Goal: Task Accomplishment & Management: Manage account settings

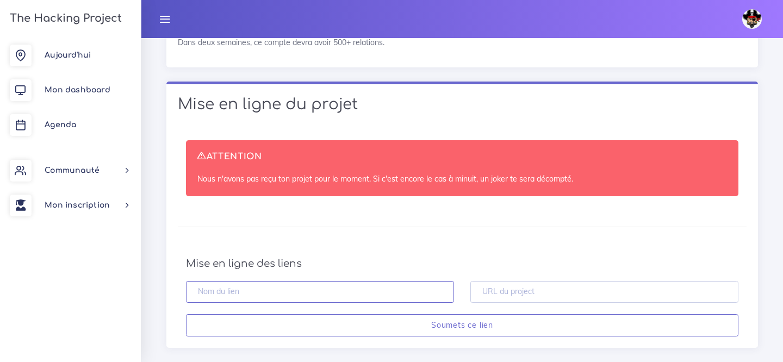
scroll to position [1830, 0]
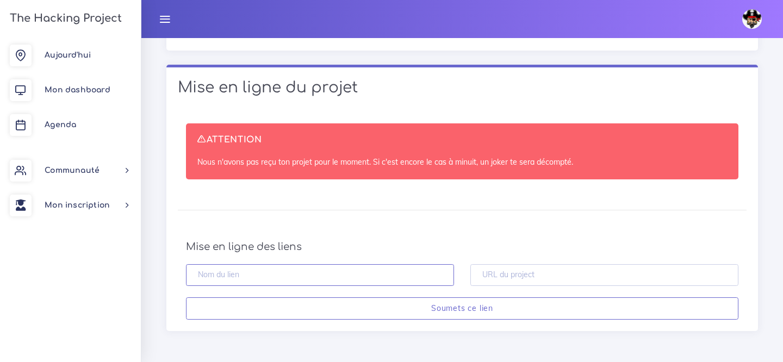
click at [283, 273] on input "text" at bounding box center [320, 275] width 268 height 22
click at [497, 252] on h4 "Mise en ligne des liens" at bounding box center [462, 247] width 553 height 12
drag, startPoint x: 184, startPoint y: 243, endPoint x: 777, endPoint y: 273, distance: 593.6
click at [511, 231] on div "ATTENTION Nous n'avons pas reçu ton projet pour le moment. Si c'est encore le c…" at bounding box center [462, 221] width 592 height 219
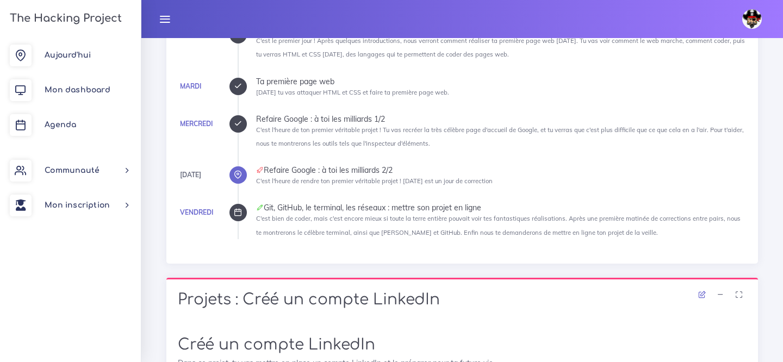
scroll to position [333, 0]
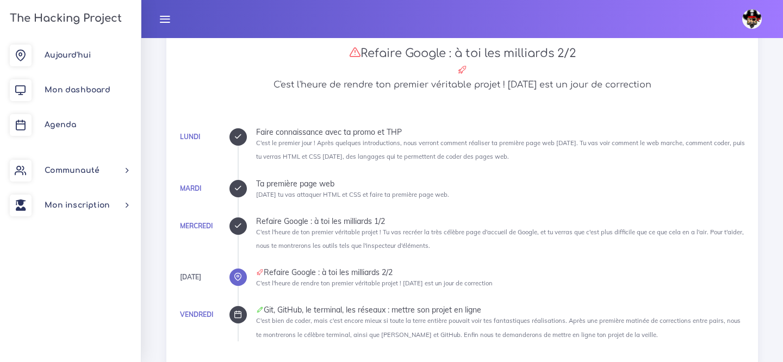
click at [312, 210] on ul "Lundi Faire connaissance avec ta promo et THP C'est le premier jour ! Après que…" at bounding box center [492, 234] width 509 height 213
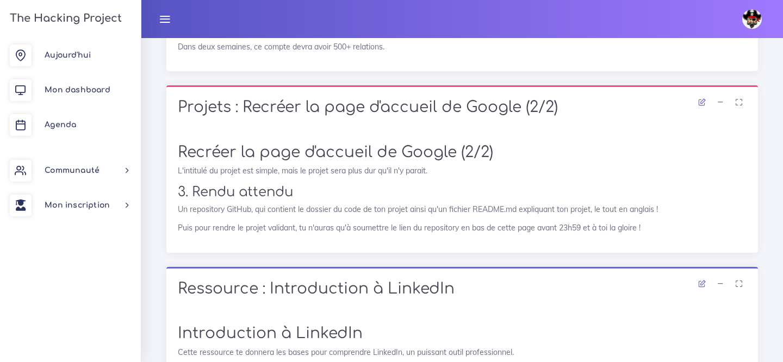
scroll to position [1001, 0]
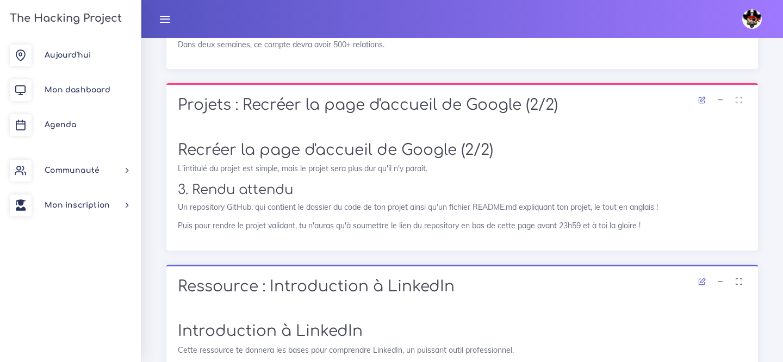
drag, startPoint x: 243, startPoint y: 104, endPoint x: 559, endPoint y: 121, distance: 316.5
click at [559, 121] on div "Projets : Recréer la page d'accueil de Google (2/2)" at bounding box center [462, 106] width 592 height 47
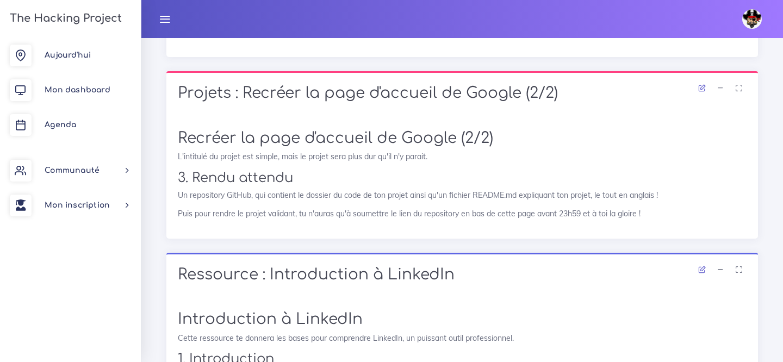
scroll to position [1013, 0]
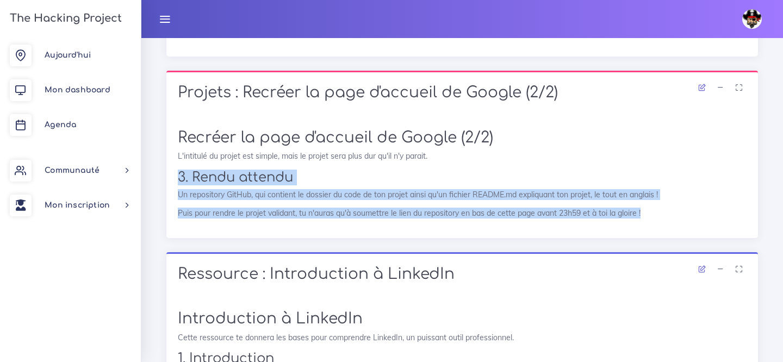
drag, startPoint x: 173, startPoint y: 179, endPoint x: 783, endPoint y: 214, distance: 610.7
click at [783, 214] on div "Dashboard Semaine d'introduction Chill Semaine d'introduction au code (1/2) Ref…" at bounding box center [462, 102] width 642 height 2154
copy div "3. Rendu attendu Un repository GitHub, qui contient le dossier du code de ton p…"
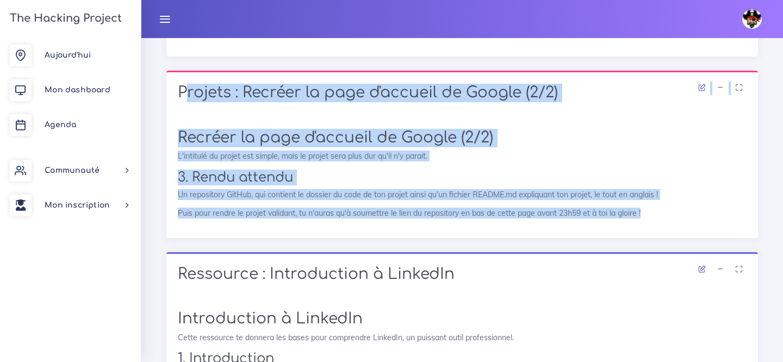
drag, startPoint x: 177, startPoint y: 91, endPoint x: 672, endPoint y: 222, distance: 512.4
click at [672, 222] on div "Projets : Recréer la page d'accueil de Google (2/2) Recréer la page d'accueil d…" at bounding box center [462, 154] width 592 height 167
copy div "Projets : Recréer la page d'accueil de Google (2/2) Recréer la page d'accueil d…"
click at [251, 121] on div "Recréer la page d'accueil de Google (2/2) L'intitulé du projet est simple, mais…" at bounding box center [462, 177] width 592 height 121
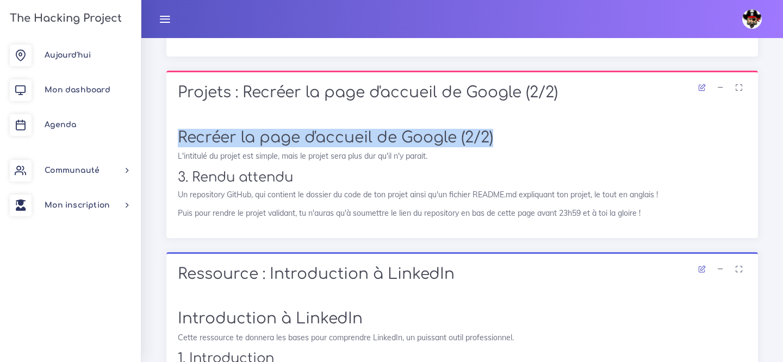
drag, startPoint x: 208, startPoint y: 139, endPoint x: 499, endPoint y: 141, distance: 291.0
click at [499, 141] on h1 "Recréer la page d'accueil de Google (2/2)" at bounding box center [462, 138] width 569 height 18
copy h1 "Recréer la page d'accueil de Google (2/2)"
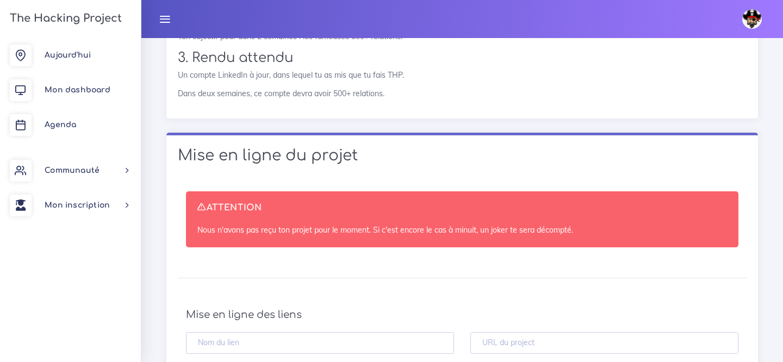
scroll to position [1830, 0]
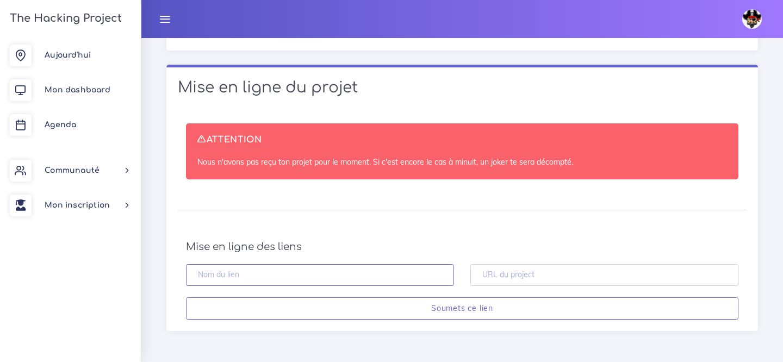
click at [260, 273] on input "text" at bounding box center [320, 275] width 268 height 22
drag, startPoint x: 184, startPoint y: 248, endPoint x: 405, endPoint y: 248, distance: 220.8
click at [405, 248] on div "Mise en ligne des liens Soumets ce lien" at bounding box center [462, 280] width 569 height 79
click at [293, 275] on input "text" at bounding box center [320, 275] width 268 height 22
paste input "https://github.com/salwabenahmed/google-homepage"
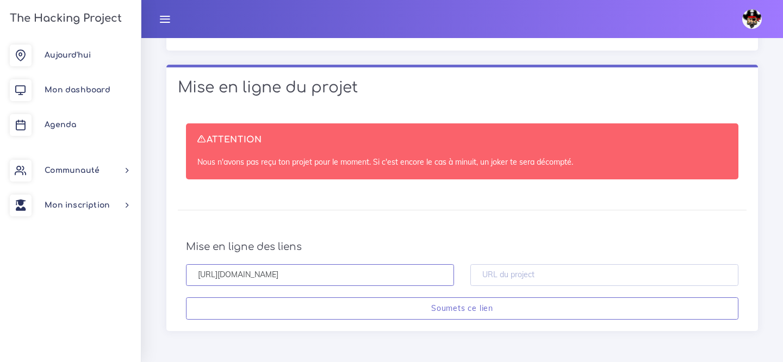
type input "https://github.com/salwabenahmed/google-homepage"
click at [544, 275] on input "text" at bounding box center [605, 275] width 268 height 22
paste input "https://salwabenahmed.github.io/google-homepage/"
click at [522, 278] on input "https://salwabenahmed.github.io/google-homepage/" at bounding box center [605, 275] width 268 height 22
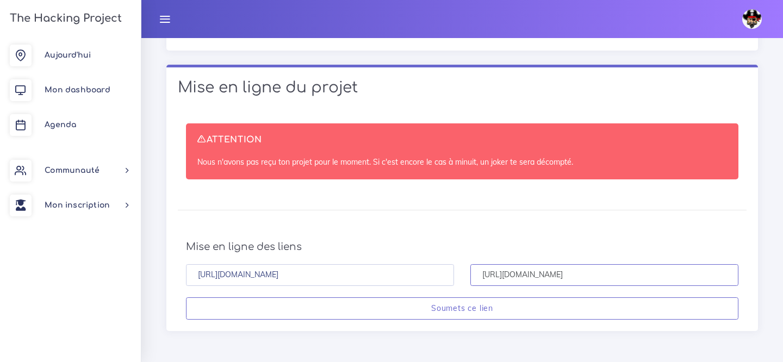
click at [522, 278] on input "https://salwabenahmed.github.io/google-homepage/" at bounding box center [605, 275] width 268 height 22
type input "https://salwabenahmed.github.io/google-homepage/"
click at [332, 279] on input "[URL][DOMAIN_NAME]" at bounding box center [320, 275] width 268 height 22
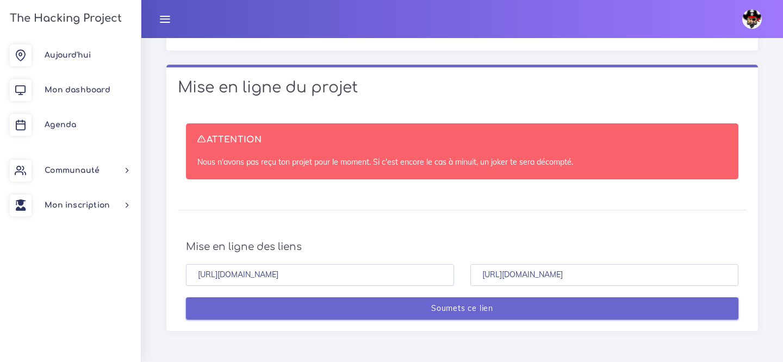
click at [452, 306] on input "Soumets ce lien" at bounding box center [462, 309] width 553 height 22
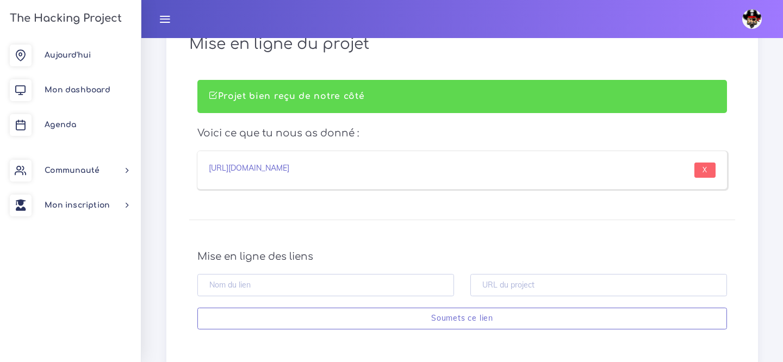
scroll to position [421, 0]
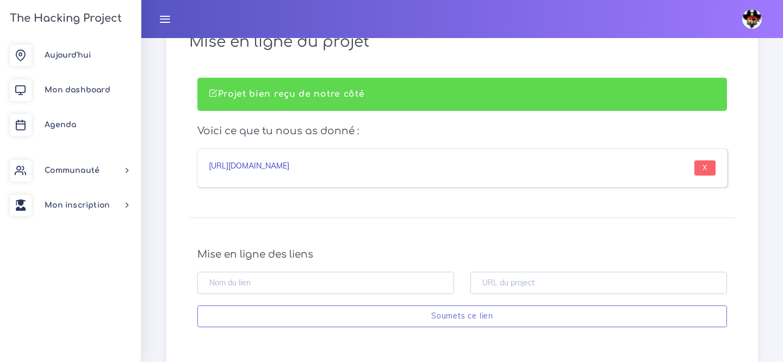
click at [289, 161] on link "[URL][DOMAIN_NAME]" at bounding box center [249, 166] width 81 height 10
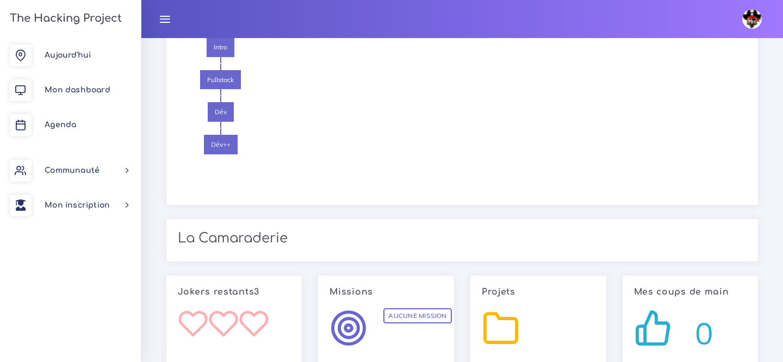
scroll to position [1540, 0]
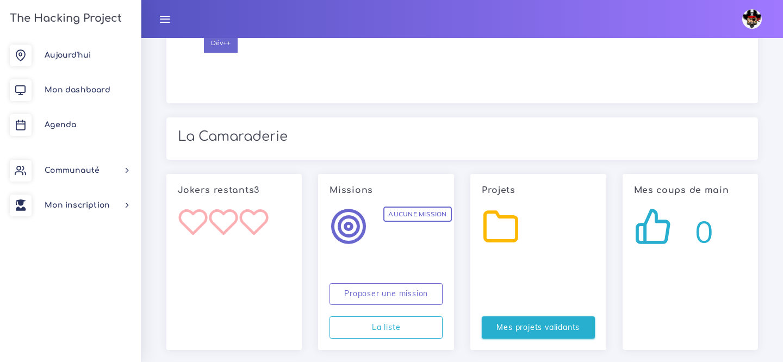
click at [531, 317] on link "Mes projets validants" at bounding box center [538, 328] width 113 height 22
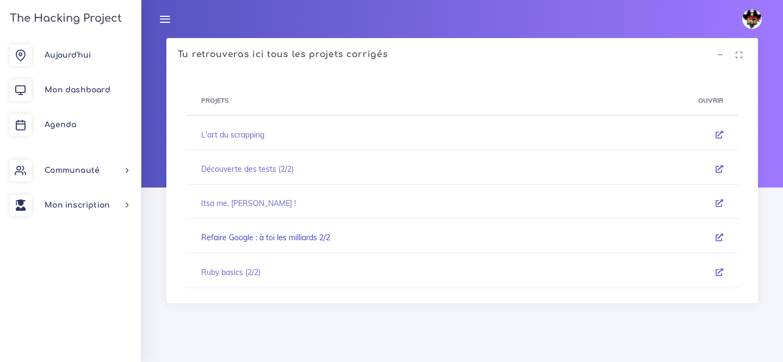
click at [272, 242] on link "Refaire Google : à toi les milliards 2/2" at bounding box center [265, 238] width 129 height 10
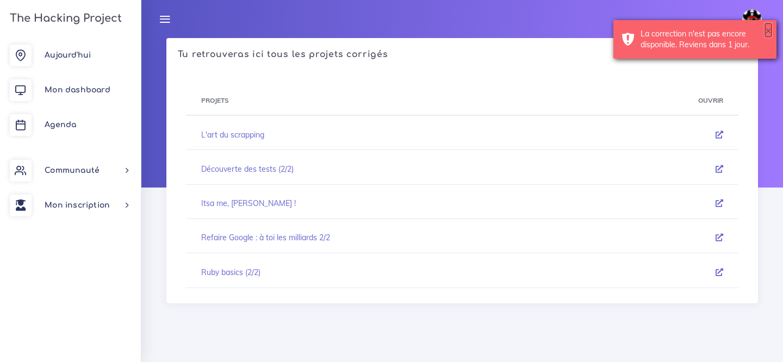
click at [768, 28] on button "×" at bounding box center [768, 30] width 7 height 11
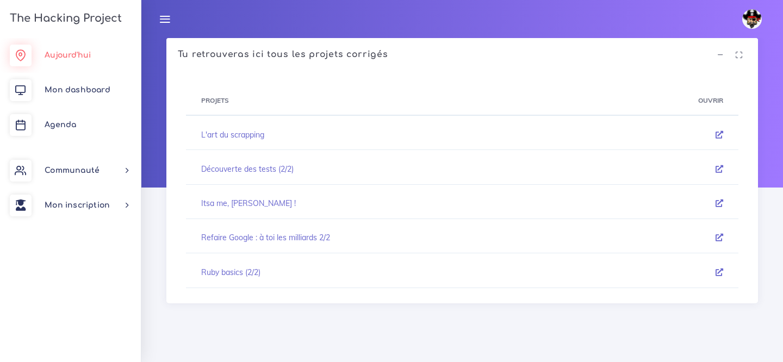
click at [57, 63] on link "Aujourd'hui" at bounding box center [70, 55] width 141 height 35
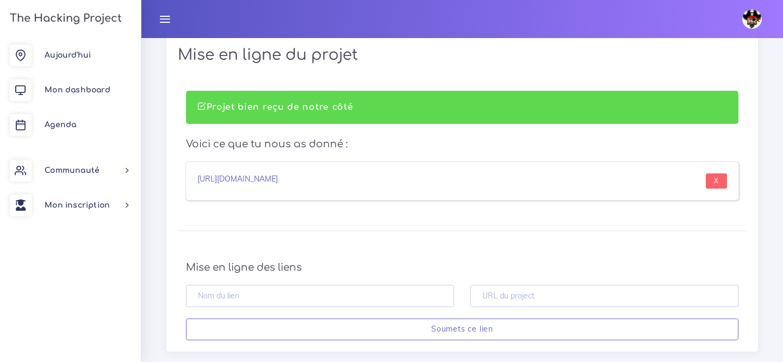
scroll to position [1884, 0]
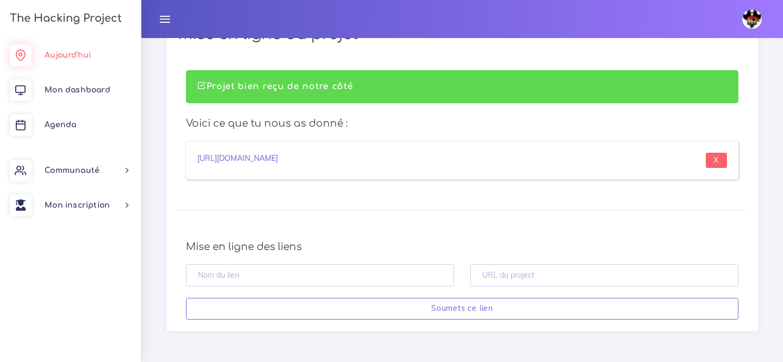
click at [103, 60] on link "Aujourd'hui" at bounding box center [70, 55] width 141 height 35
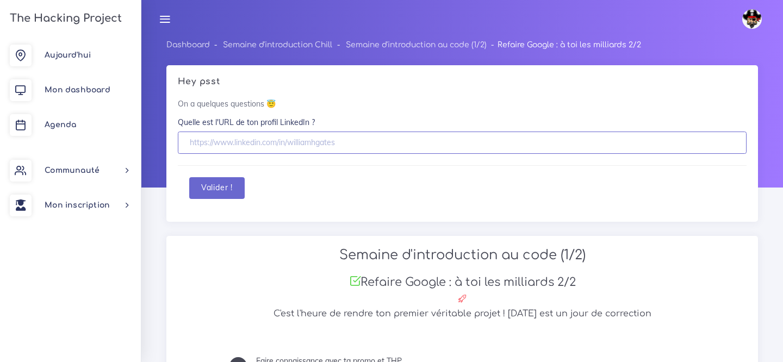
click at [316, 147] on input "text" at bounding box center [462, 143] width 569 height 22
click at [87, 59] on span "Aujourd'hui" at bounding box center [68, 55] width 46 height 8
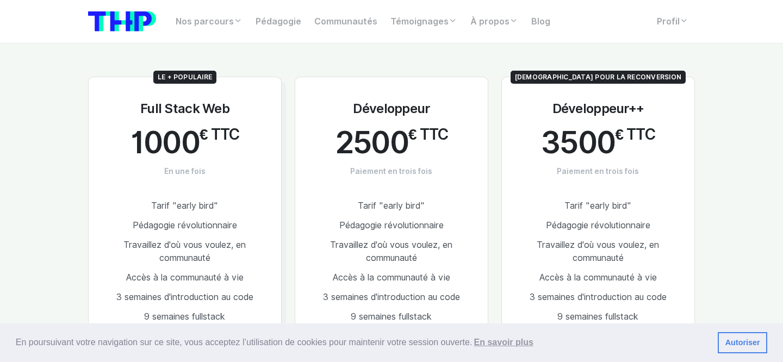
scroll to position [585, 0]
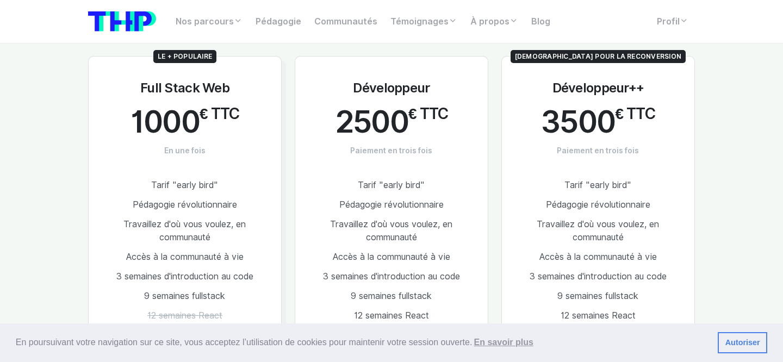
drag, startPoint x: 141, startPoint y: 86, endPoint x: 237, endPoint y: 91, distance: 95.3
click at [237, 91] on div "Le + populaire Full Stack Web 1000 € TTC En une fois Tarif "early bird" Pédagog…" at bounding box center [185, 256] width 194 height 400
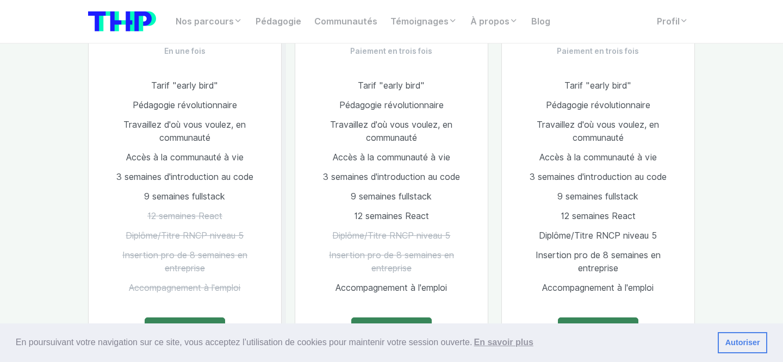
scroll to position [688, 0]
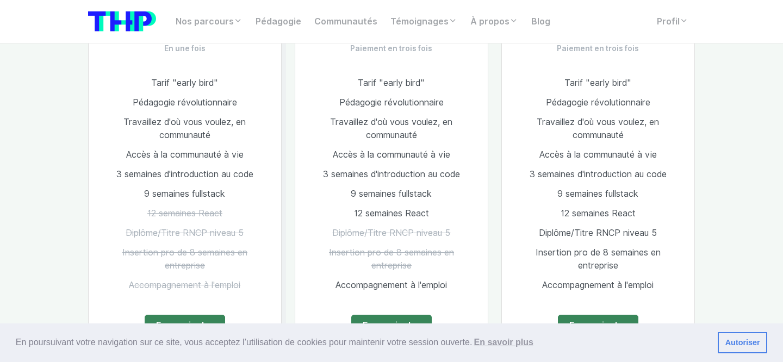
copy h3 "Full Stack Web"
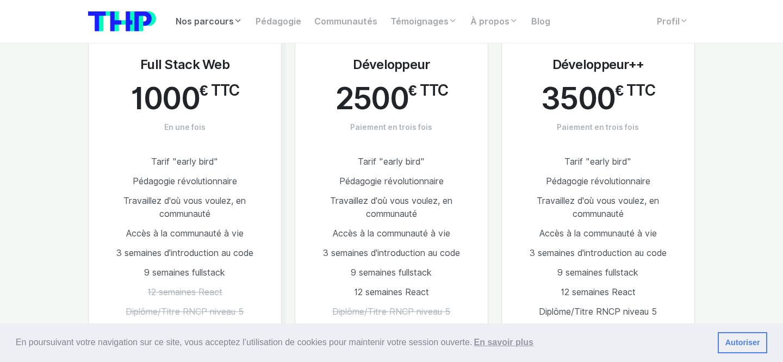
scroll to position [596, 0]
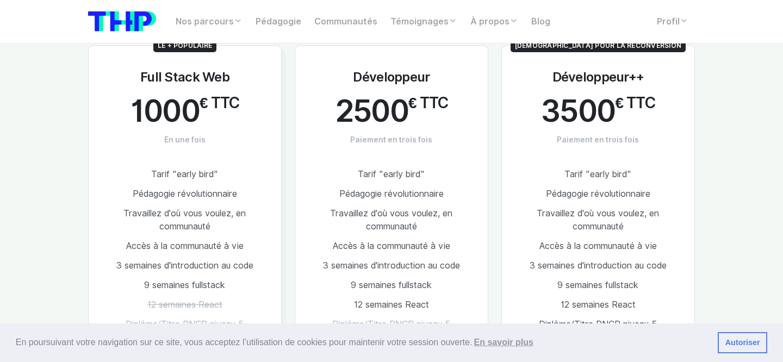
drag, startPoint x: 135, startPoint y: 70, endPoint x: 237, endPoint y: 77, distance: 101.9
click at [237, 77] on div "Le + populaire Full Stack Web 1000 € TTC En une fois Tarif "early bird" Pédagog…" at bounding box center [185, 245] width 194 height 400
copy h3 "Full Stack Web"
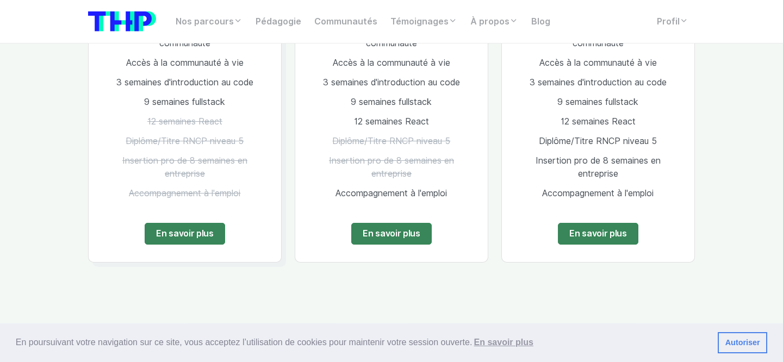
scroll to position [758, 0]
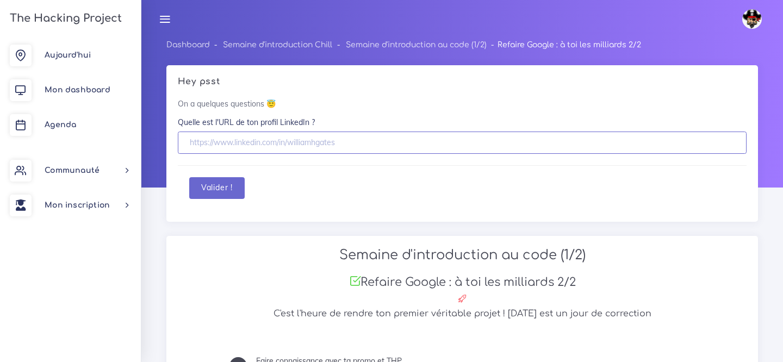
click at [255, 148] on input "text" at bounding box center [462, 143] width 569 height 22
paste input "Full Stack Web"
type input "Full Stack Web"
drag, startPoint x: 253, startPoint y: 146, endPoint x: 126, endPoint y: 144, distance: 127.3
click at [126, 144] on body "Salwa Éditer profil Lier son compte Zone à risques Déconnexion The Hacking Proj…" at bounding box center [391, 181] width 783 height 362
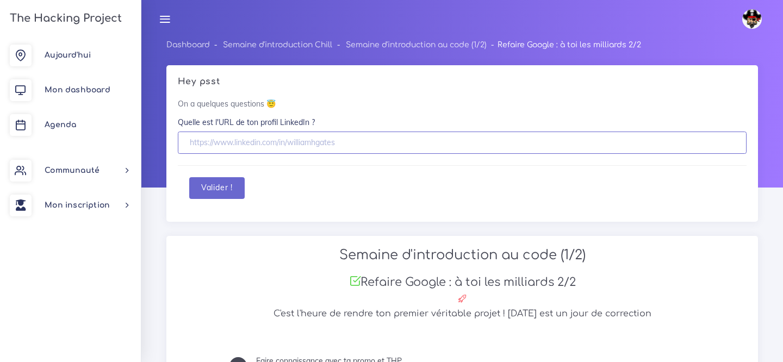
paste input "https://www.linkedin.com/in/salwa-ben-ahmed-753118200/"
click at [241, 140] on input "https://www.linkedin.com/in/salwa-ben-ahmed-753118200/" at bounding box center [462, 143] width 569 height 22
type input "https://www.linkedin.com/in/salwa-ben-ahmed-753118200/"
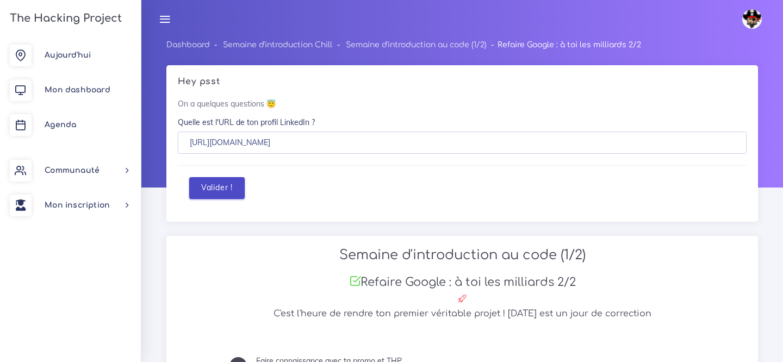
click at [206, 188] on button "Valider !" at bounding box center [216, 188] width 55 height 22
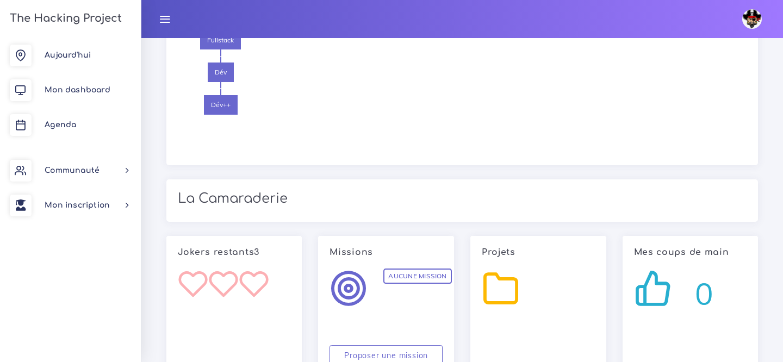
scroll to position [1540, 0]
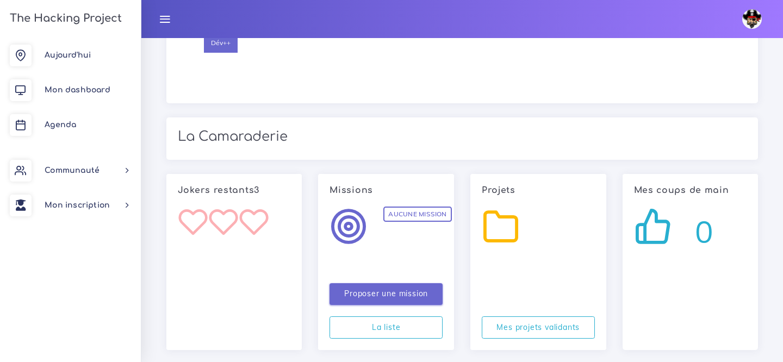
click at [391, 283] on link "Proposer une mission" at bounding box center [386, 294] width 113 height 22
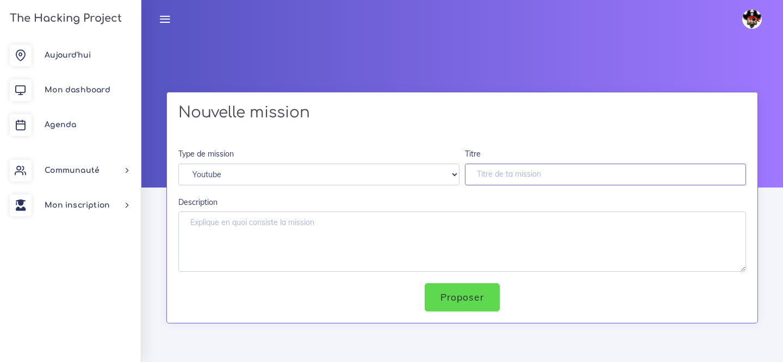
click at [506, 183] on input "Titre" at bounding box center [605, 175] width 281 height 22
click at [374, 181] on select "Youtube Tutoriel" at bounding box center [318, 175] width 281 height 22
click at [318, 232] on textarea "Description" at bounding box center [462, 242] width 568 height 60
